Goal: Transaction & Acquisition: Purchase product/service

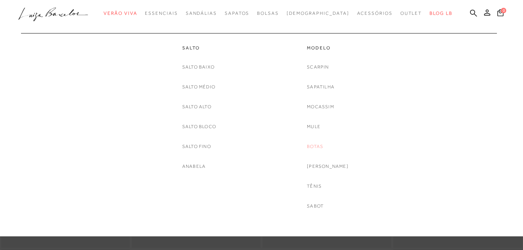
click at [316, 144] on link "Botas" at bounding box center [315, 146] width 16 height 8
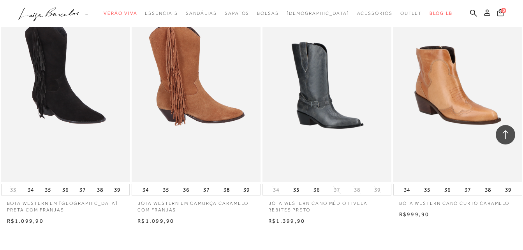
scroll to position [1440, 0]
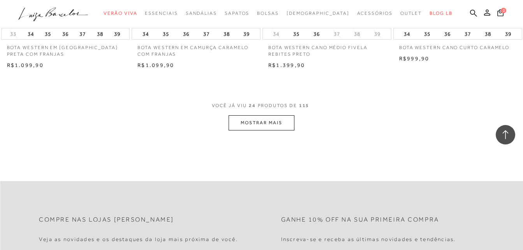
click at [248, 123] on button "MOSTRAR MAIS" at bounding box center [261, 122] width 65 height 15
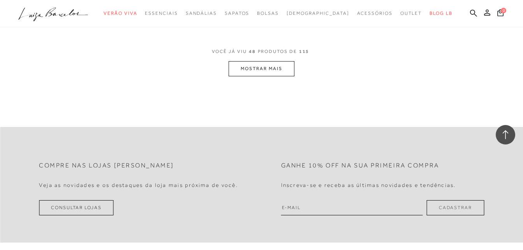
scroll to position [2803, 0]
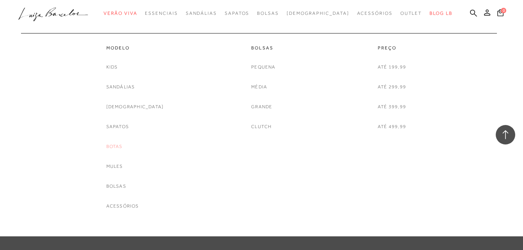
click at [123, 146] on link "Botas" at bounding box center [114, 146] width 16 height 8
click at [131, 146] on div at bounding box center [261, 118] width 523 height 236
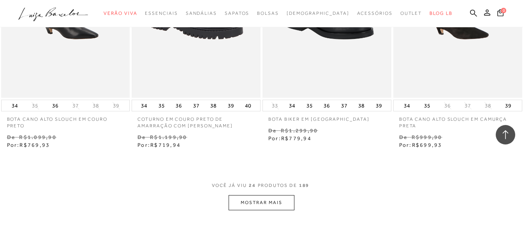
scroll to position [1518, 0]
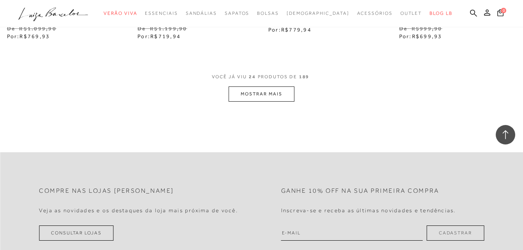
click at [264, 93] on button "MOSTRAR MAIS" at bounding box center [261, 93] width 65 height 15
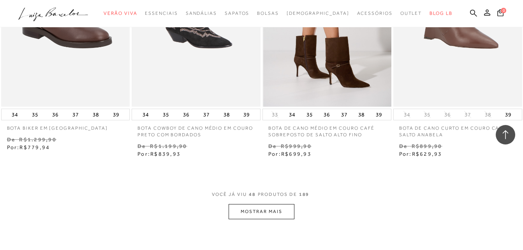
scroll to position [2997, 0]
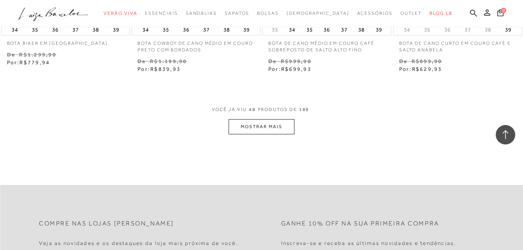
click at [276, 128] on button "MOSTRAR MAIS" at bounding box center [261, 126] width 65 height 15
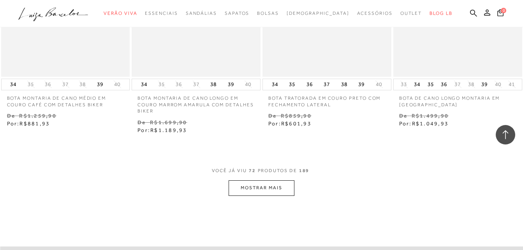
scroll to position [4477, 0]
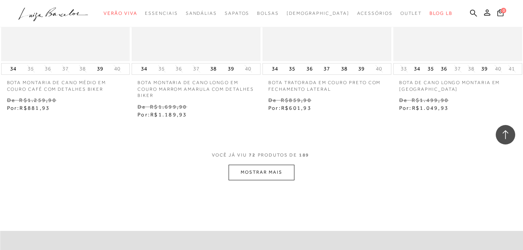
click at [288, 165] on button "MOSTRAR MAIS" at bounding box center [261, 172] width 65 height 15
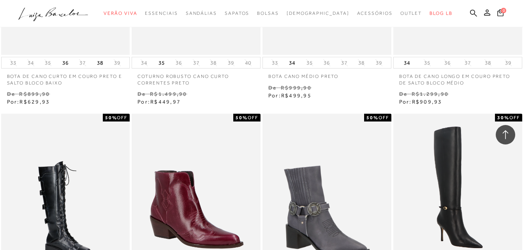
scroll to position [5995, 0]
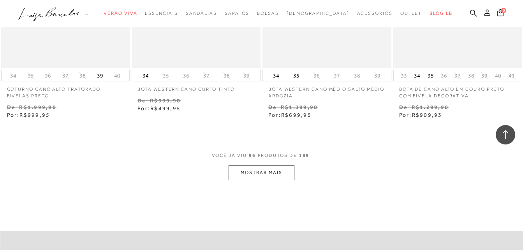
click at [282, 165] on button "MOSTRAR MAIS" at bounding box center [261, 172] width 65 height 15
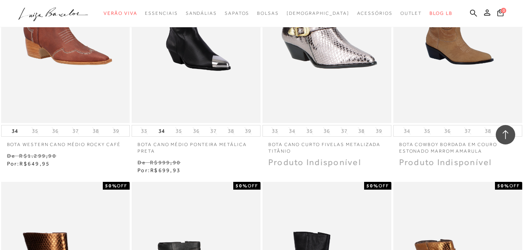
scroll to position [7046, 0]
